Goal: Check status: Check status

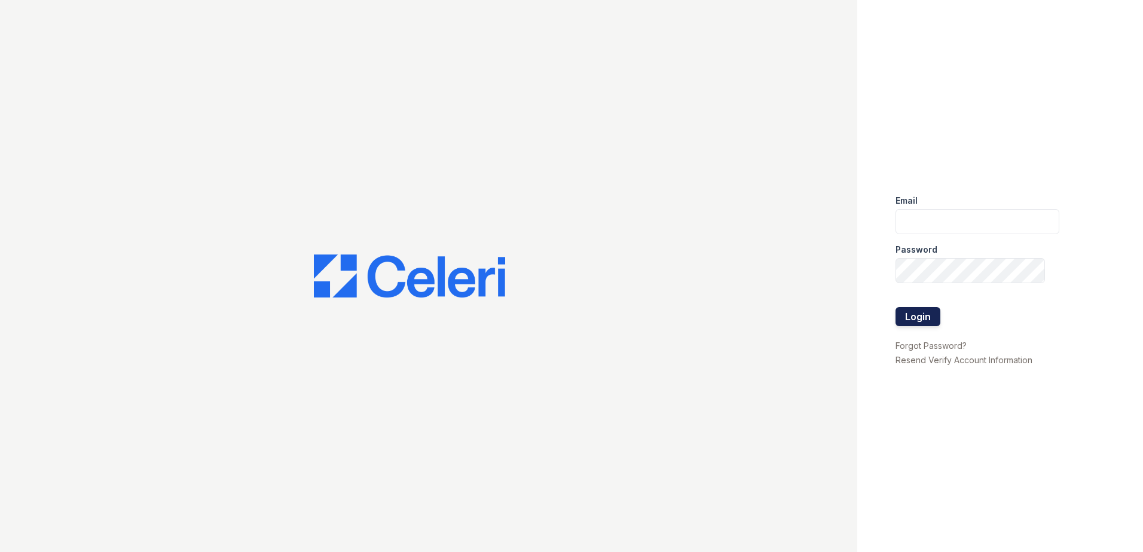
type input "Renewwaltham@trinity-pm.com"
click at [903, 321] on button "Login" at bounding box center [917, 316] width 45 height 19
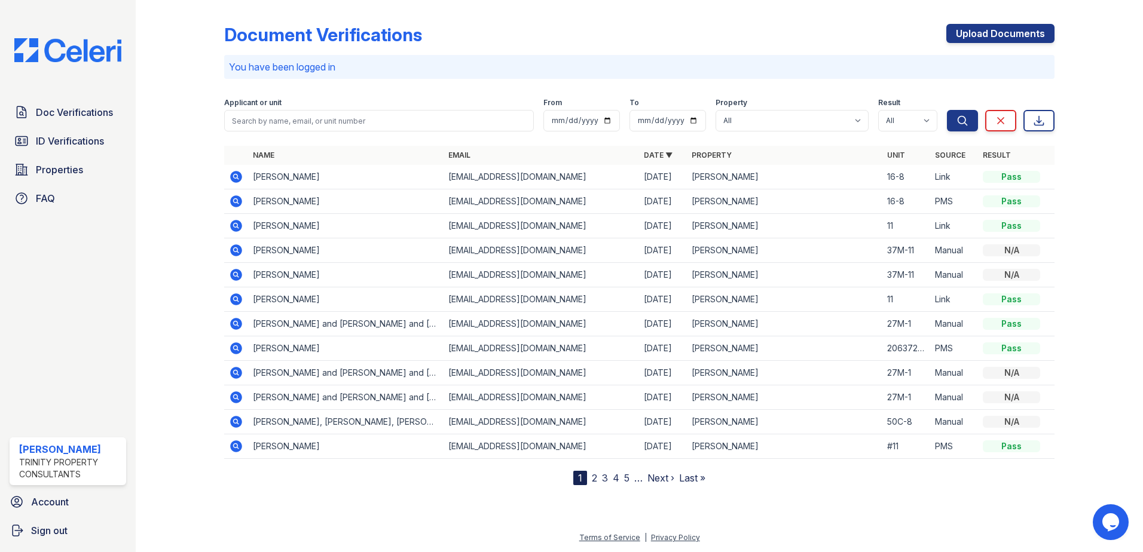
click at [234, 249] on icon at bounding box center [236, 250] width 14 height 14
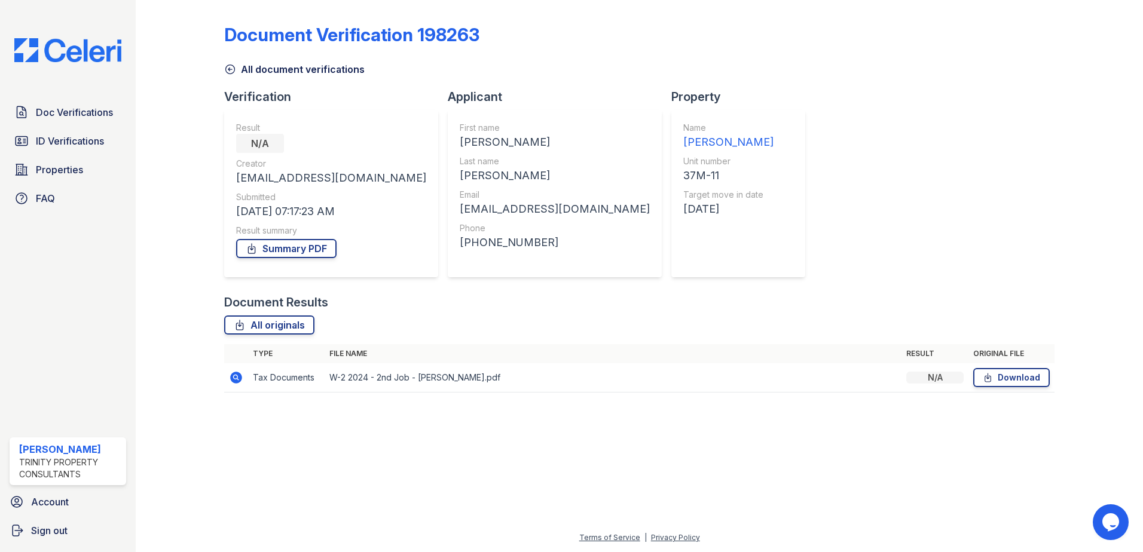
click at [229, 373] on icon at bounding box center [236, 377] width 14 height 14
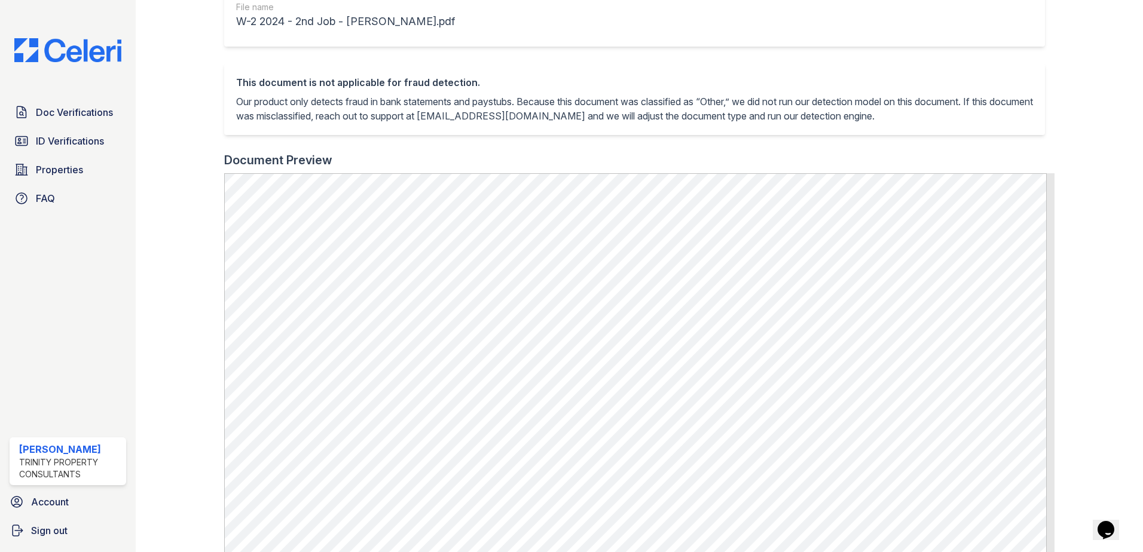
scroll to position [239, 0]
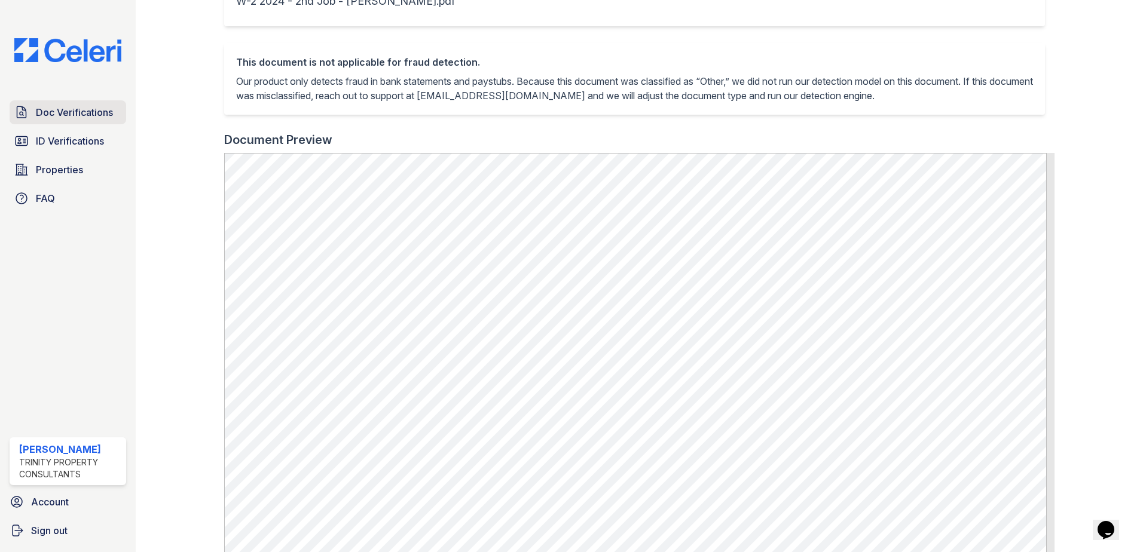
click at [18, 109] on icon at bounding box center [21, 112] width 14 height 14
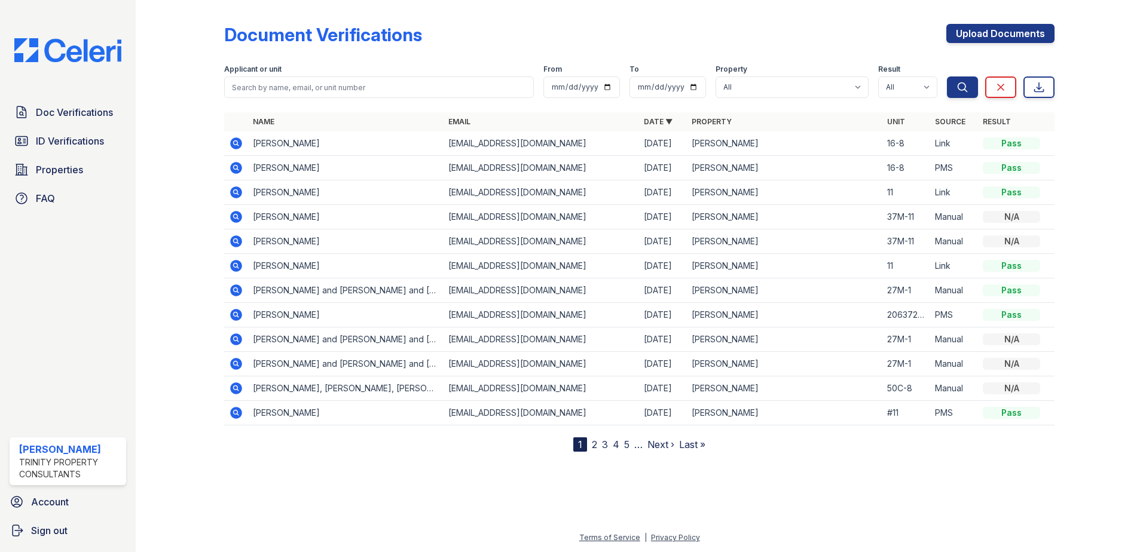
click at [228, 237] on td at bounding box center [236, 241] width 24 height 25
click at [237, 240] on icon at bounding box center [235, 240] width 3 height 3
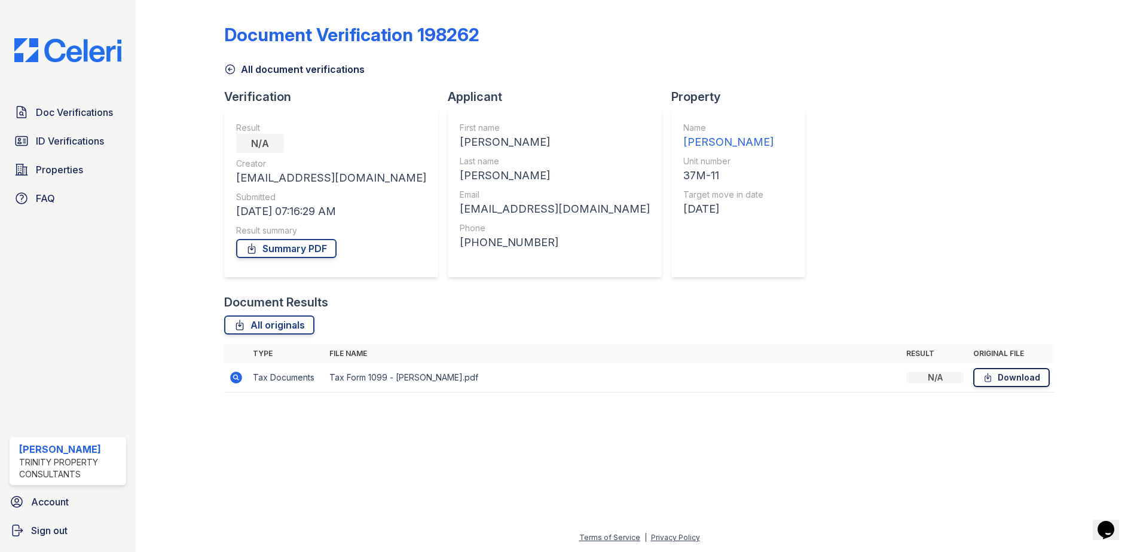
click at [1012, 378] on link "Download" at bounding box center [1011, 377] width 76 height 19
